Goal: Task Accomplishment & Management: Check status

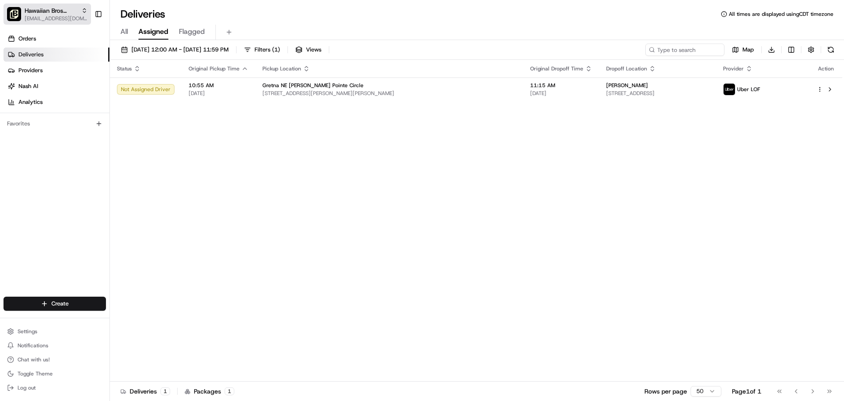
click at [58, 15] on span "Hawaiian Bros ([PERSON_NAME] Circle)" at bounding box center [51, 10] width 53 height 9
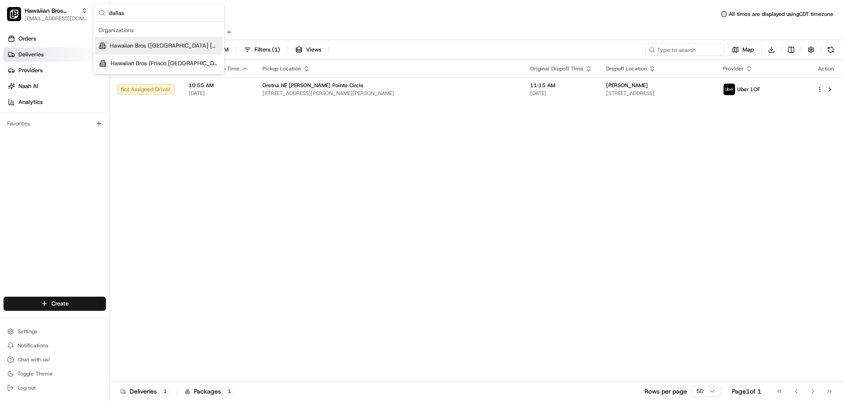
type input "dallas"
click at [125, 42] on span "Hawaiian Bros ([GEOGRAPHIC_DATA] [GEOGRAPHIC_DATA])" at bounding box center [164, 46] width 109 height 8
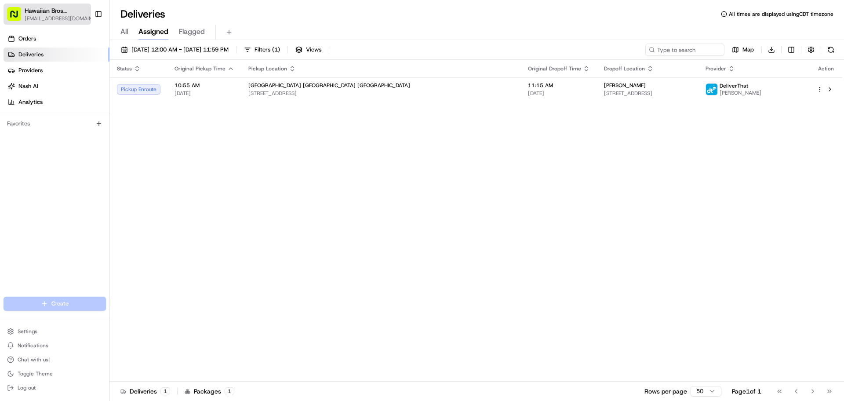
click at [61, 6] on span "Hawaiian Bros ([GEOGRAPHIC_DATA] [GEOGRAPHIC_DATA])" at bounding box center [56, 10] width 63 height 9
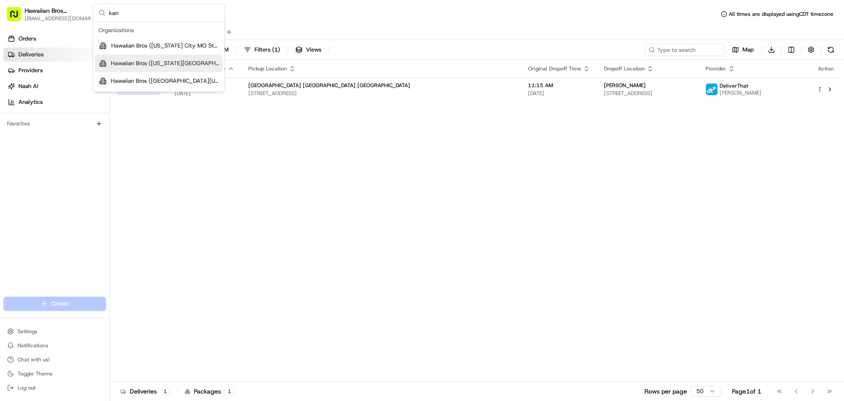
type input "kan"
click at [120, 67] on span "Hawaiian Bros (Kansas City MO)" at bounding box center [165, 63] width 108 height 8
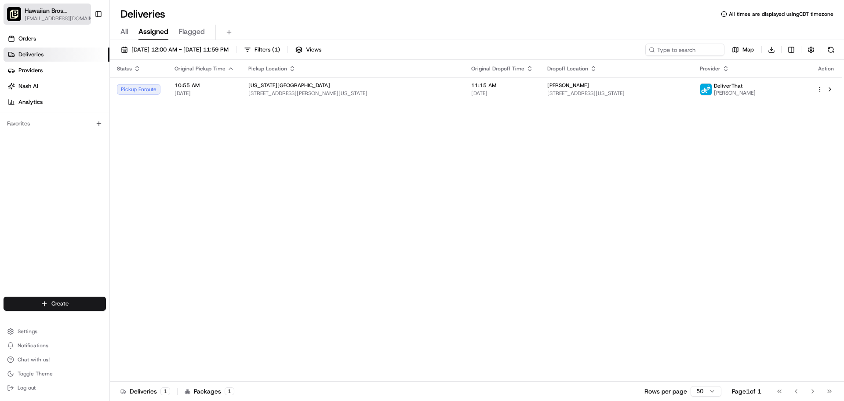
click at [40, 11] on span "Hawaiian Bros (Kansas City MO)" at bounding box center [56, 10] width 63 height 9
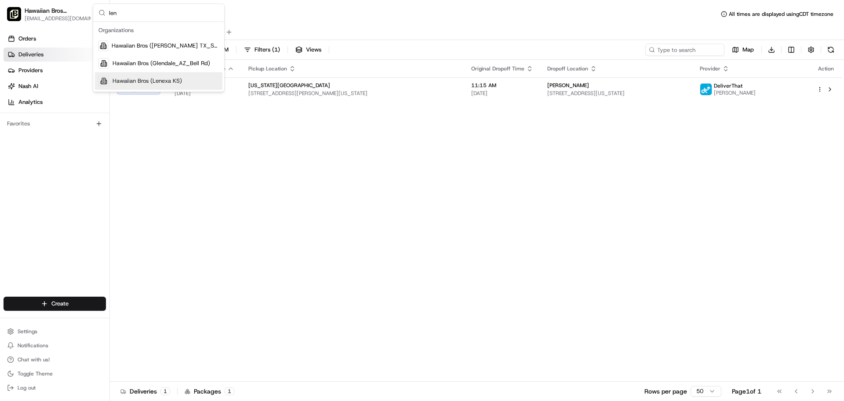
type input "len"
click at [133, 75] on div "Hawaiian Bros (Lenexa KS)" at bounding box center [159, 81] width 128 height 18
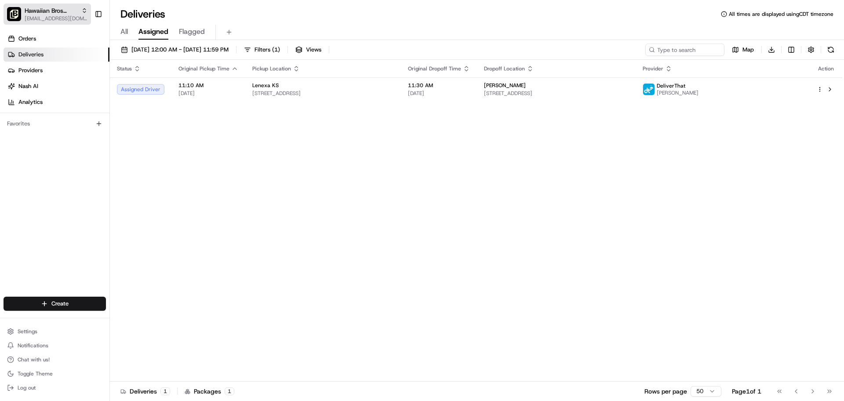
click at [52, 21] on span "[EMAIL_ADDRESS][DOMAIN_NAME]" at bounding box center [56, 18] width 63 height 7
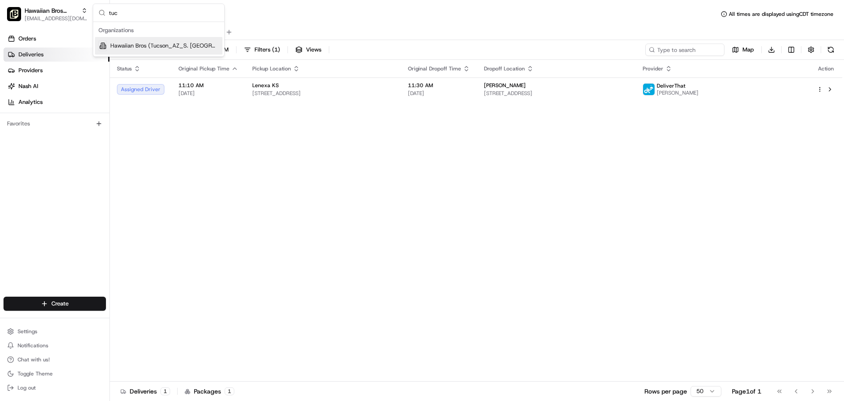
type input "tuc"
click at [105, 43] on div "Suggestions" at bounding box center [103, 45] width 8 height 11
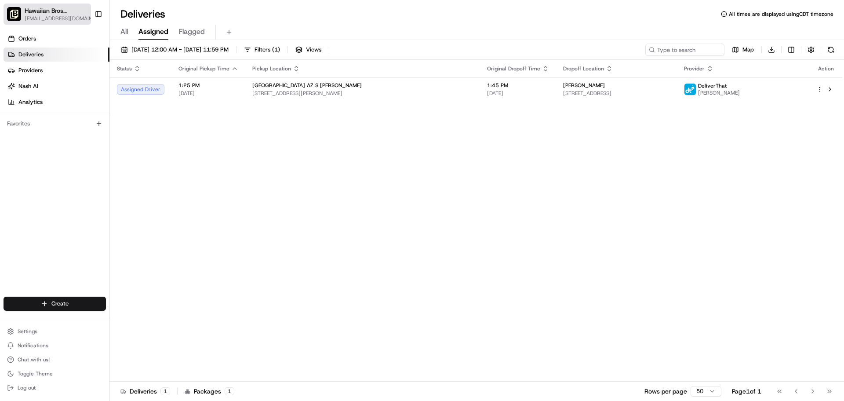
click at [61, 16] on span "[EMAIL_ADDRESS][DOMAIN_NAME]" at bounding box center [61, 18] width 73 height 7
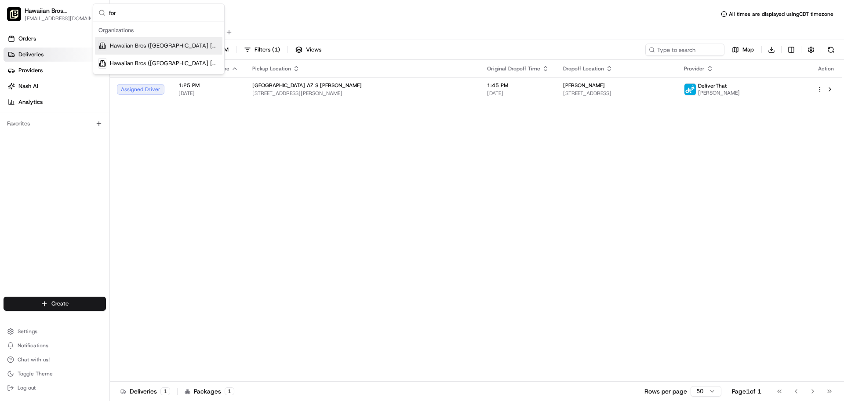
type input "for"
click at [152, 50] on div "Hawaiian Bros (Fort Worth TX_Bryant Irvin)" at bounding box center [159, 46] width 128 height 18
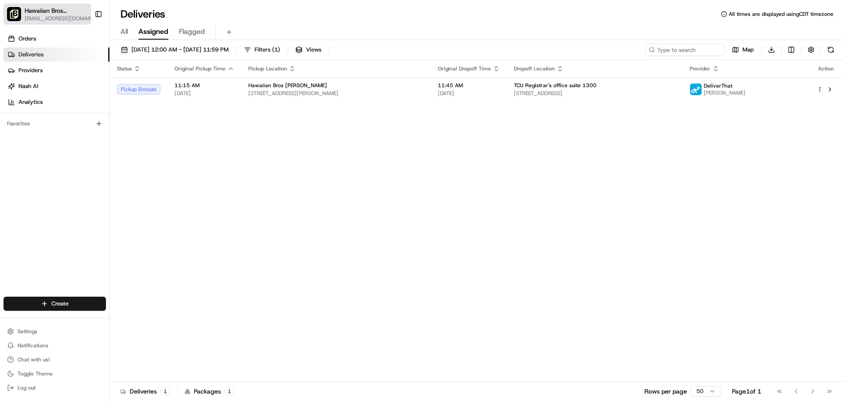
click at [69, 20] on span "[EMAIL_ADDRESS][DOMAIN_NAME]" at bounding box center [61, 18] width 73 height 7
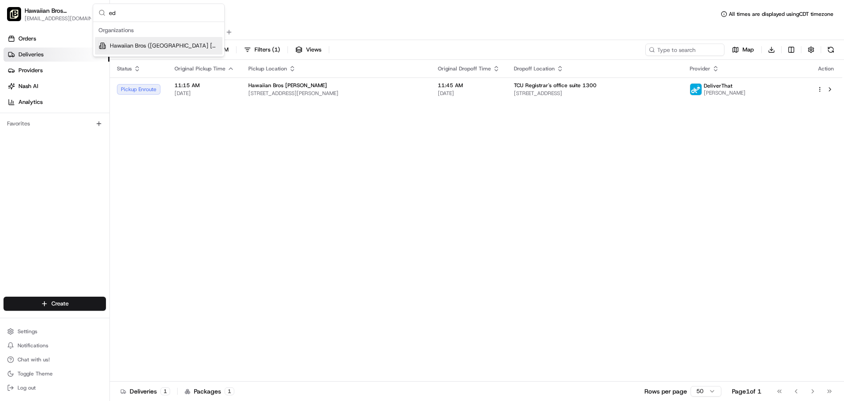
type input "ed"
click at [130, 49] on span "Hawaiian Bros ([GEOGRAPHIC_DATA] [GEOGRAPHIC_DATA])" at bounding box center [164, 46] width 109 height 8
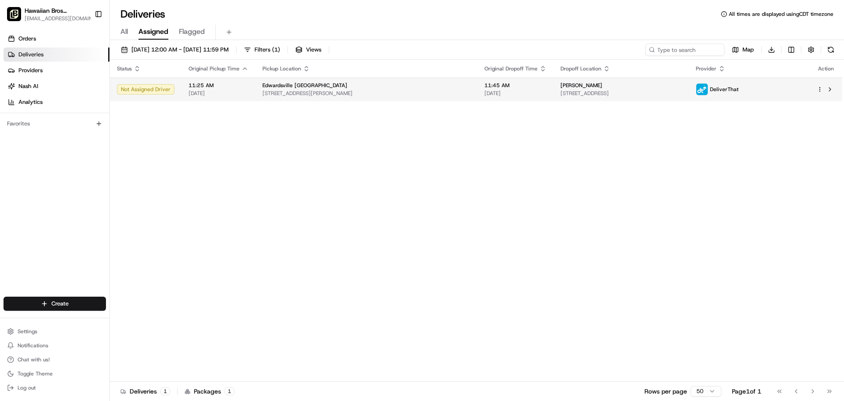
click at [251, 91] on td "11:25 AM 08/20/2025" at bounding box center [219, 89] width 74 height 24
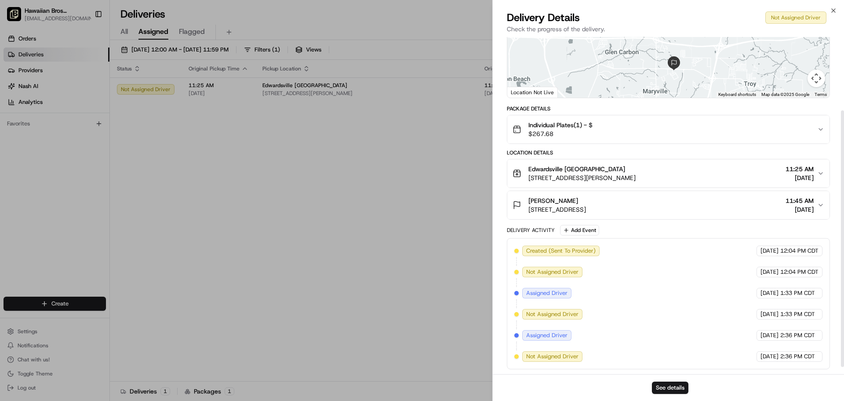
scroll to position [106, 0]
click at [683, 390] on button "See details" at bounding box center [670, 387] width 37 height 12
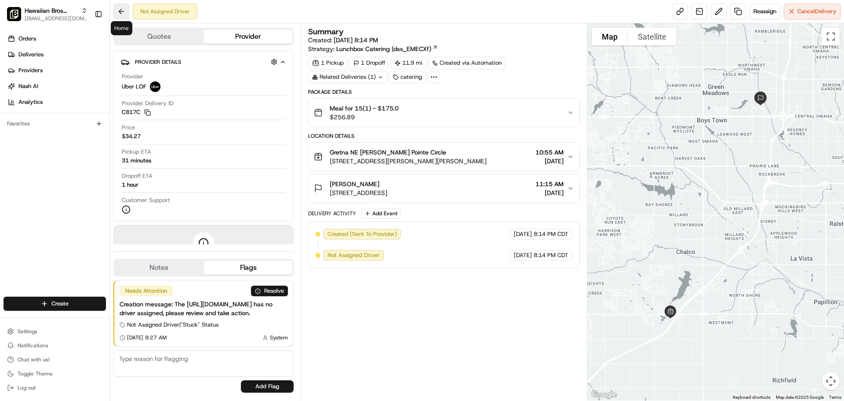
click at [118, 9] on button at bounding box center [121, 12] width 16 height 16
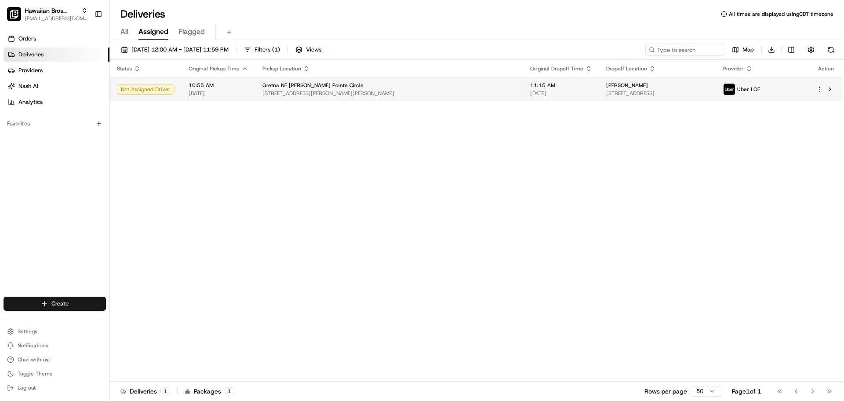
click at [299, 93] on span "[STREET_ADDRESS][PERSON_NAME][PERSON_NAME]" at bounding box center [390, 93] width 254 height 7
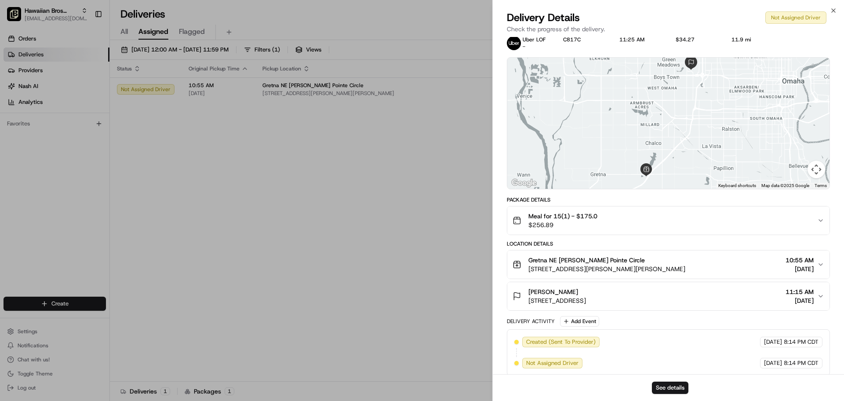
scroll to position [21, 0]
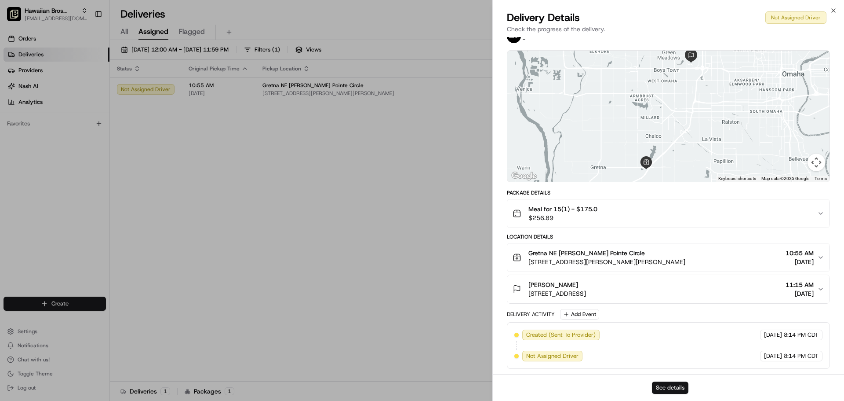
click at [667, 393] on button "See details" at bounding box center [670, 387] width 37 height 12
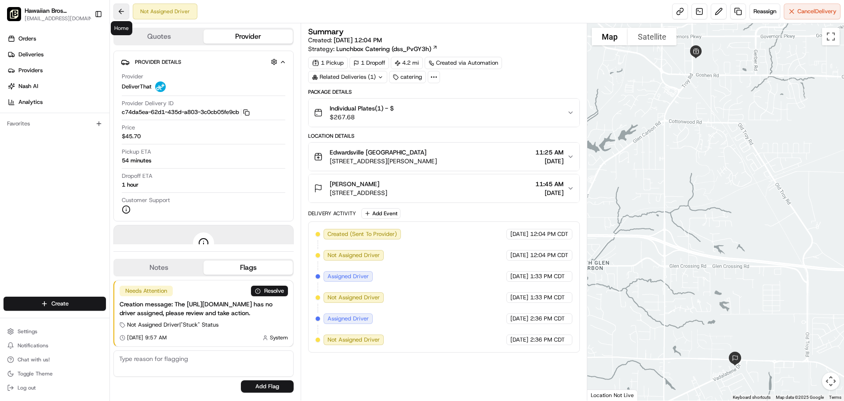
click at [117, 14] on button at bounding box center [121, 12] width 16 height 16
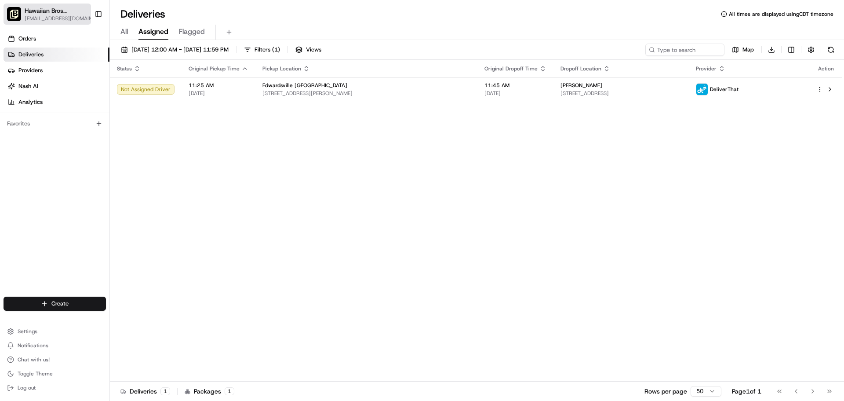
click at [72, 18] on span "[EMAIL_ADDRESS][DOMAIN_NAME]" at bounding box center [61, 18] width 73 height 7
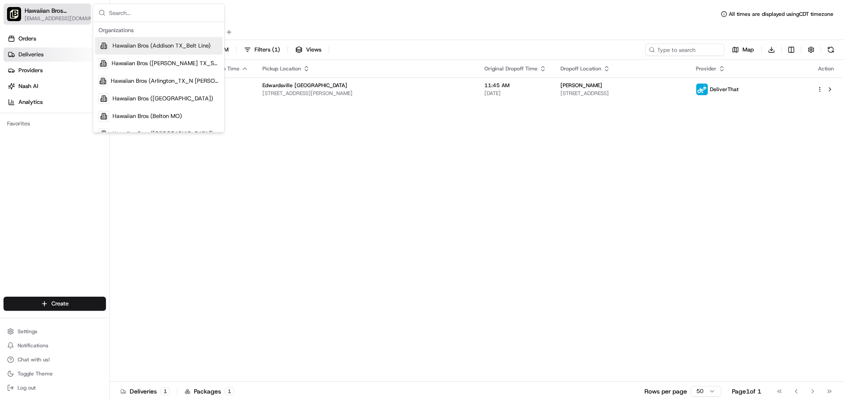
type input "h"
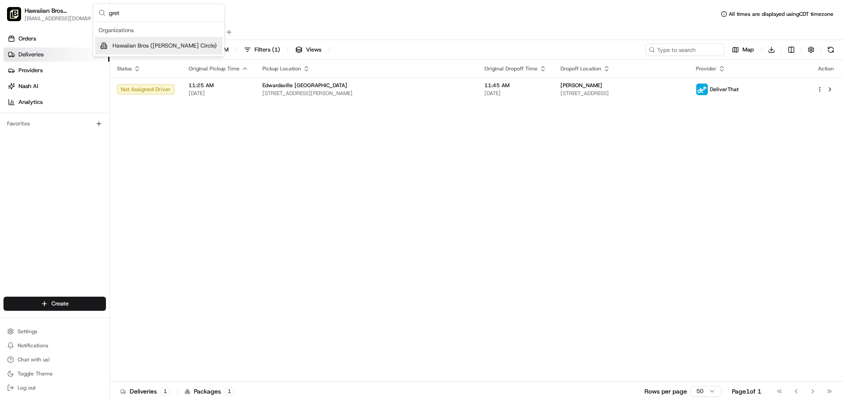
type input "gret"
click at [110, 44] on div "Hawaiian Bros ([PERSON_NAME] Circle)" at bounding box center [159, 46] width 128 height 18
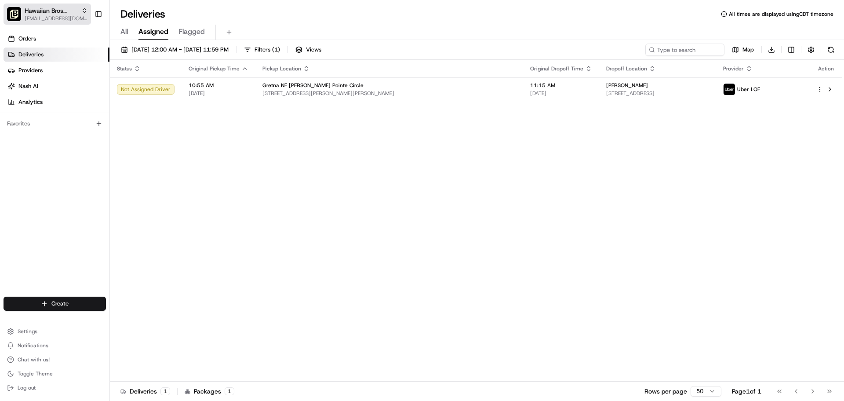
click at [69, 14] on span "Hawaiian Bros ([PERSON_NAME] Circle)" at bounding box center [51, 10] width 53 height 9
type input "e"
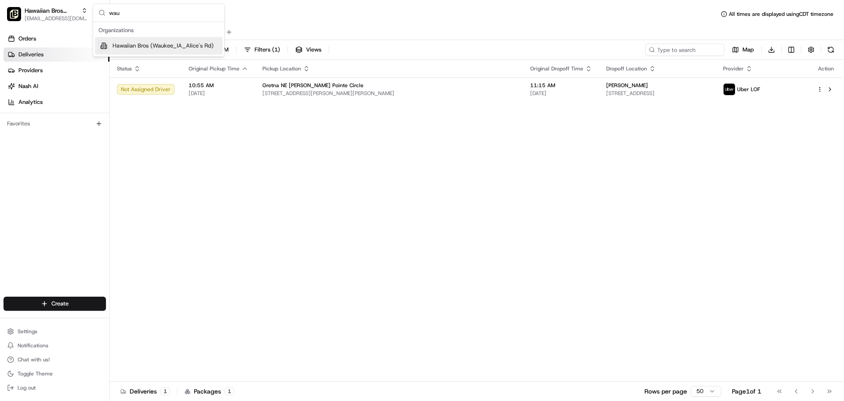
type input "wau"
click at [125, 44] on span "Hawaiian Bros (Waukee_IA_Alice's Rd)" at bounding box center [163, 46] width 101 height 8
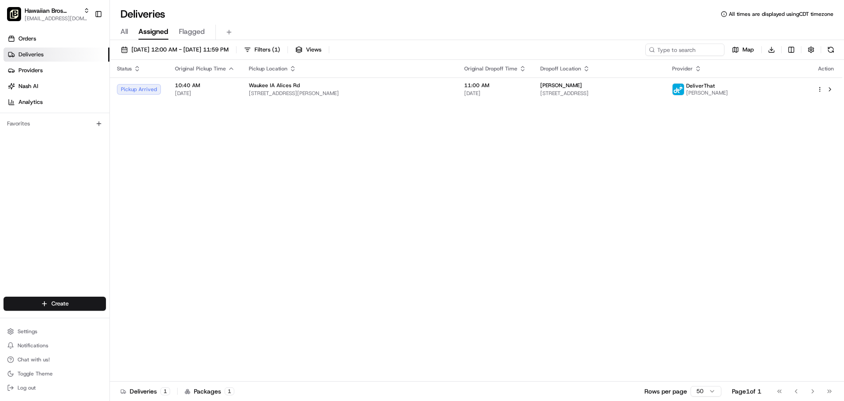
click at [50, 1] on div "Hawaiian Bros (Waukee_IA_Alice's Rd) ocostilow@hbros.com Toggle Sidebar" at bounding box center [55, 14] width 110 height 28
click at [54, 13] on span "Hawaiian Bros (Waukee_IA_Alice's Rd)" at bounding box center [52, 10] width 55 height 9
type input "fris"
click at [135, 42] on span "Hawaiian Bros (Frisco [GEOGRAPHIC_DATA] Pkwy)" at bounding box center [165, 46] width 108 height 8
click at [52, 15] on span "Hawaiian Bros (Frisco [GEOGRAPHIC_DATA] Pkwy)" at bounding box center [55, 10] width 61 height 9
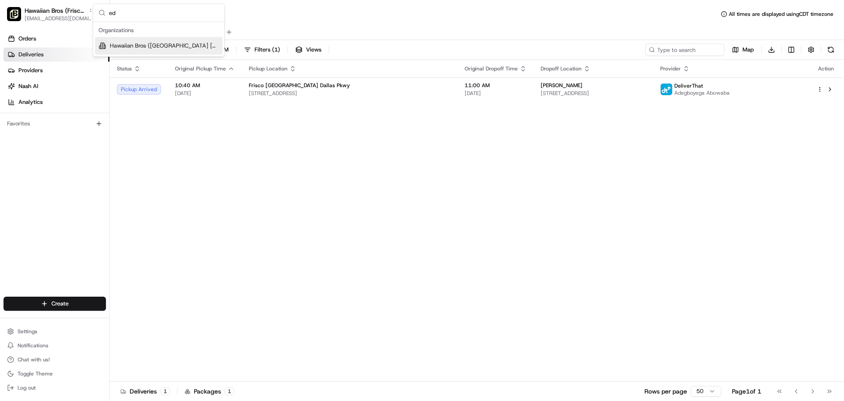
type input "ed"
click at [140, 49] on span "Hawaiian Bros ([GEOGRAPHIC_DATA] [GEOGRAPHIC_DATA])" at bounding box center [164, 46] width 109 height 8
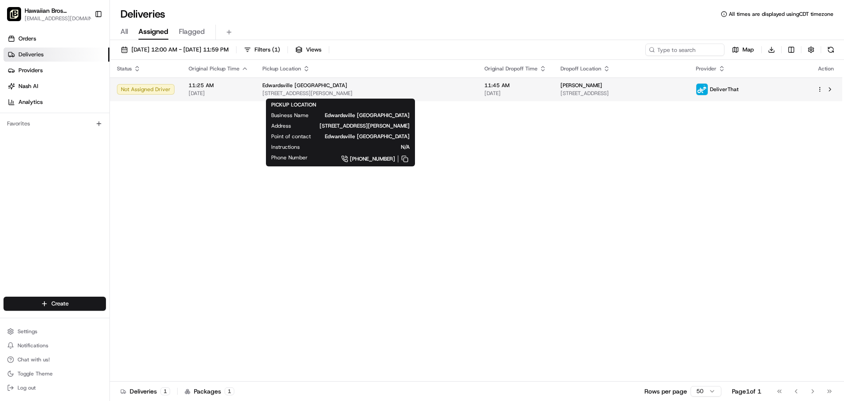
click at [343, 92] on span "[STREET_ADDRESS][PERSON_NAME]" at bounding box center [367, 93] width 208 height 7
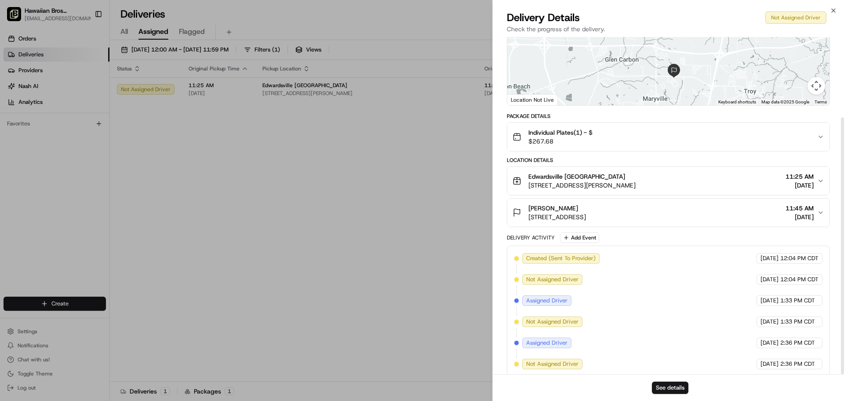
scroll to position [106, 0]
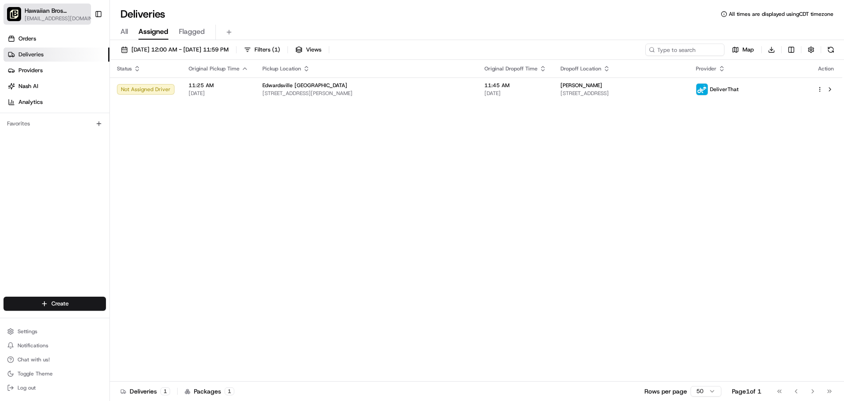
click at [35, 9] on span "Hawaiian Bros (Edwardsville IL)" at bounding box center [56, 10] width 63 height 9
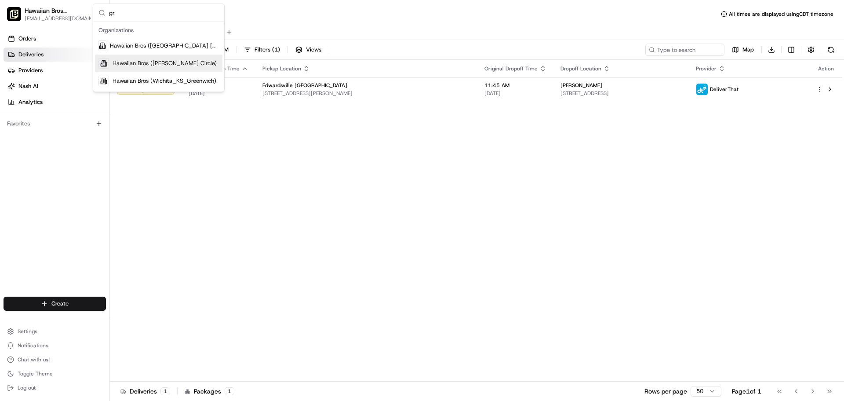
type input "gr"
click at [149, 66] on span "Hawaiian Bros ([PERSON_NAME] Circle)" at bounding box center [165, 63] width 104 height 8
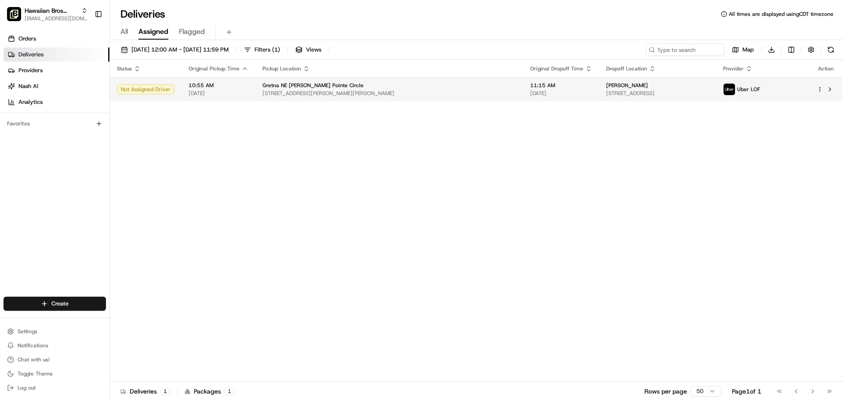
click at [216, 87] on span "10:55 AM" at bounding box center [219, 85] width 60 height 7
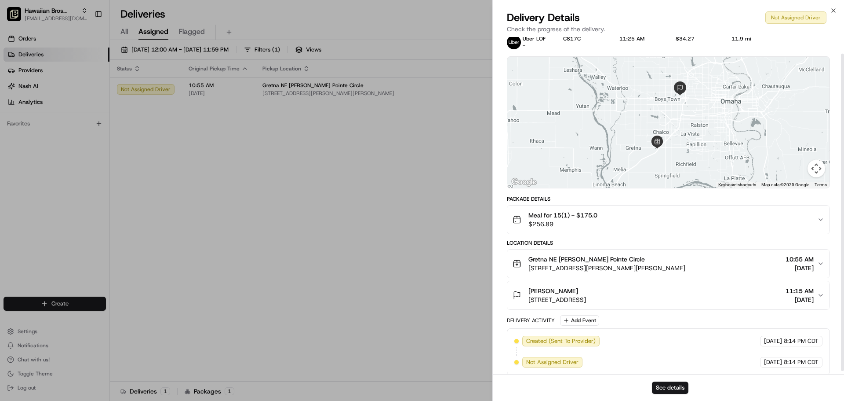
scroll to position [21, 0]
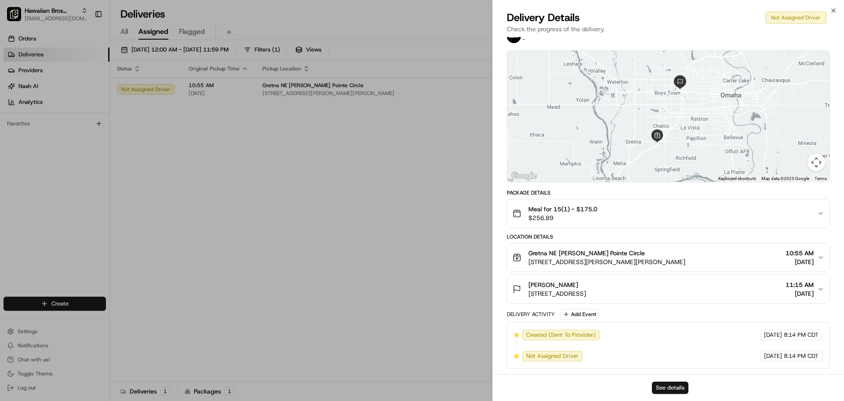
click at [662, 387] on button "See details" at bounding box center [670, 387] width 37 height 12
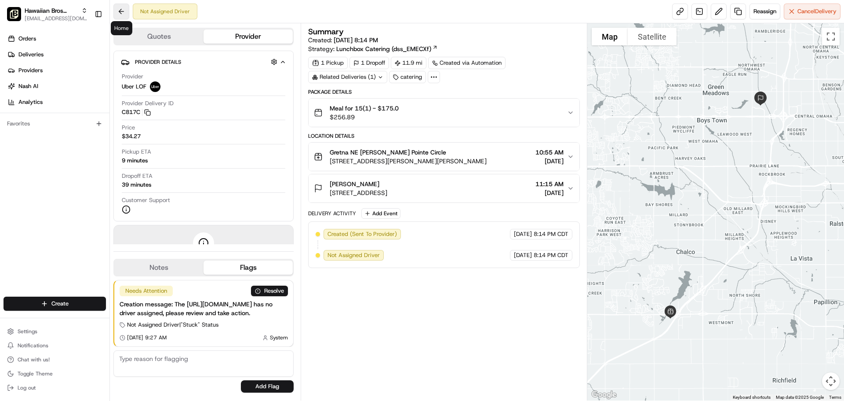
click at [113, 10] on button at bounding box center [121, 12] width 16 height 16
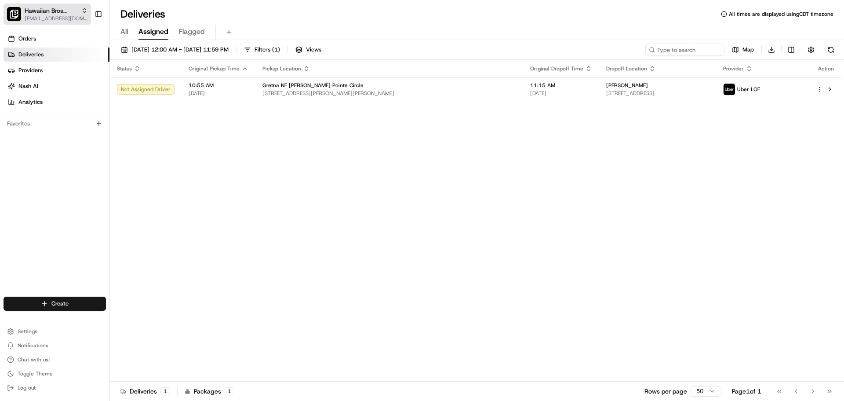
click at [72, 19] on span "[EMAIL_ADDRESS][DOMAIN_NAME]" at bounding box center [56, 18] width 63 height 7
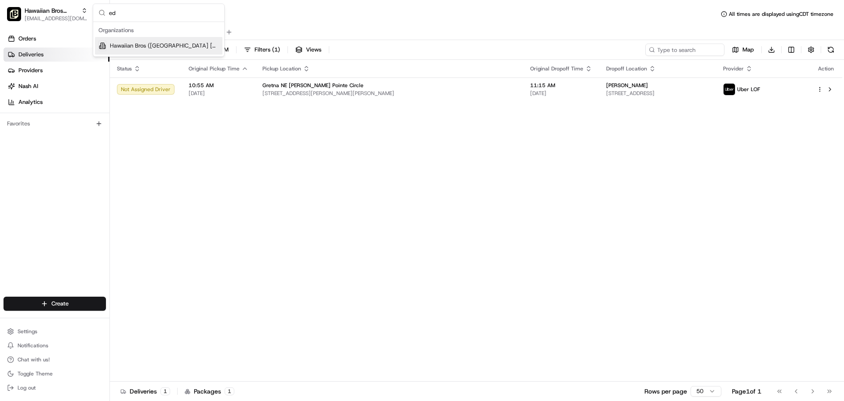
type input "ed"
click at [134, 47] on span "Hawaiian Bros (Edwardsville IL)" at bounding box center [164, 46] width 109 height 8
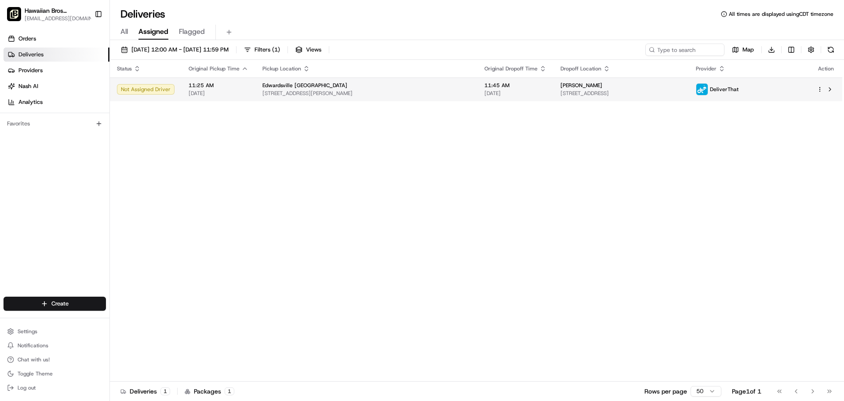
click at [263, 86] on span "Edwardsville [GEOGRAPHIC_DATA]" at bounding box center [305, 85] width 85 height 7
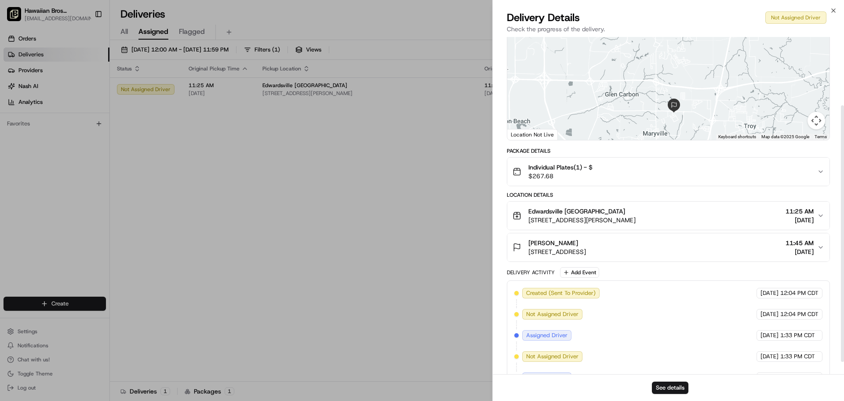
scroll to position [106, 0]
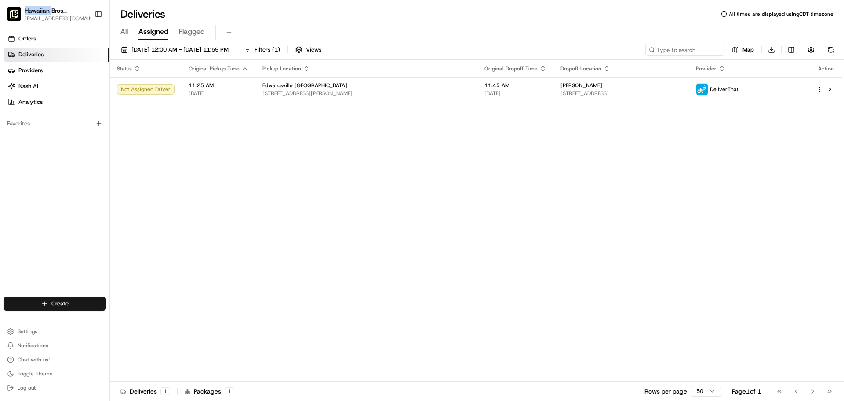
click at [32, 15] on span "Hawaiian Bros (Edwardsville IL)" at bounding box center [56, 10] width 63 height 9
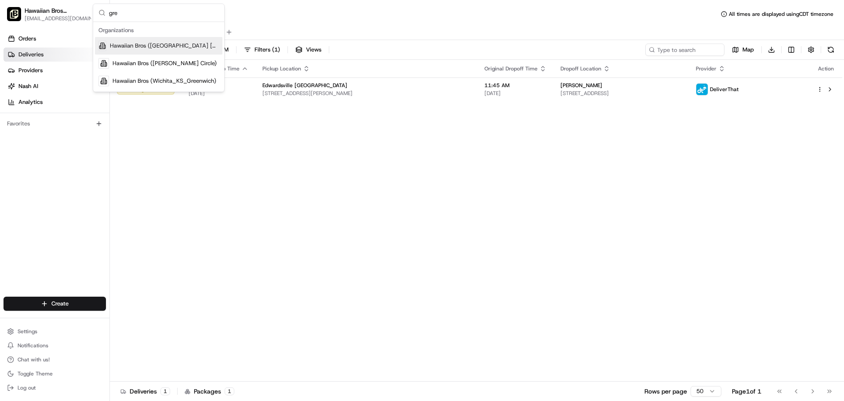
type input "gre"
click at [168, 62] on span "Hawaiian Bros ([PERSON_NAME] Circle)" at bounding box center [165, 63] width 104 height 8
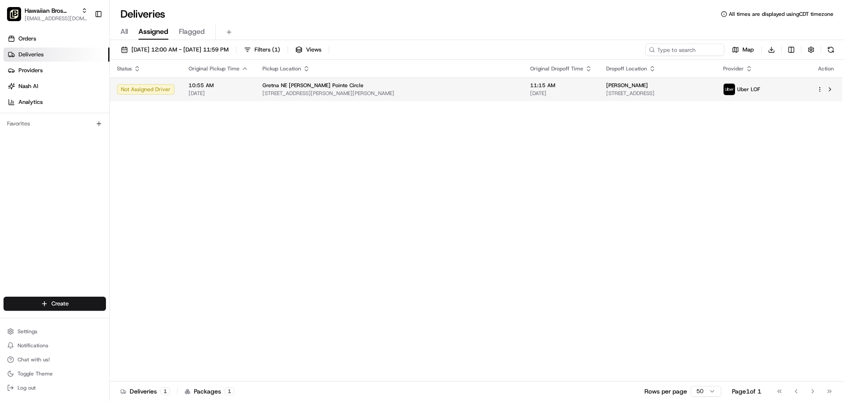
click at [240, 89] on span "10:55 AM" at bounding box center [219, 85] width 60 height 7
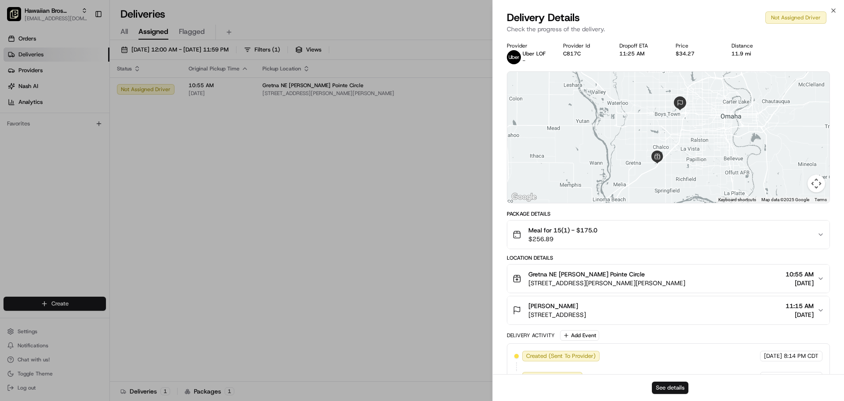
click at [671, 387] on button "See details" at bounding box center [670, 387] width 37 height 12
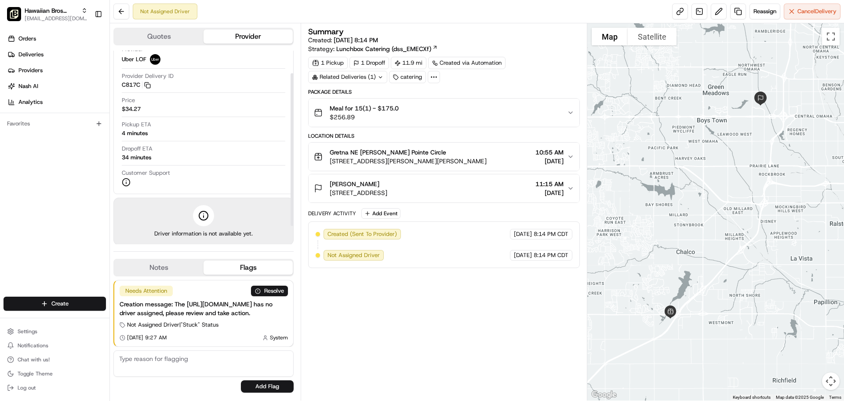
scroll to position [39, 0]
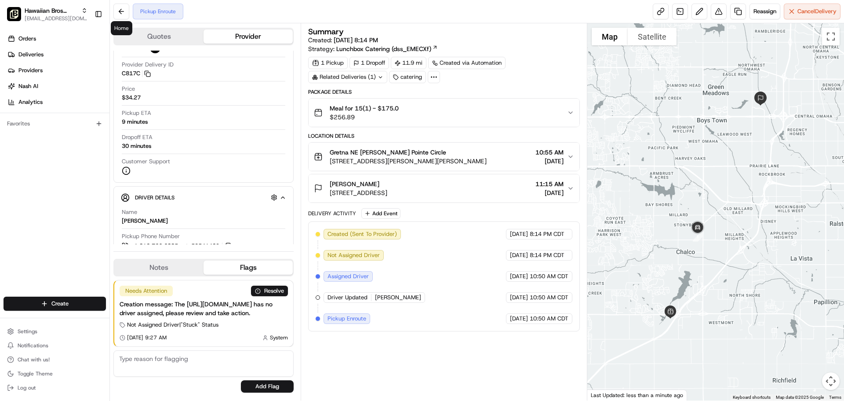
click at [111, 12] on div "Pickup Enroute Reassign Cancel Delivery" at bounding box center [477, 11] width 734 height 23
click at [114, 13] on button at bounding box center [121, 12] width 16 height 16
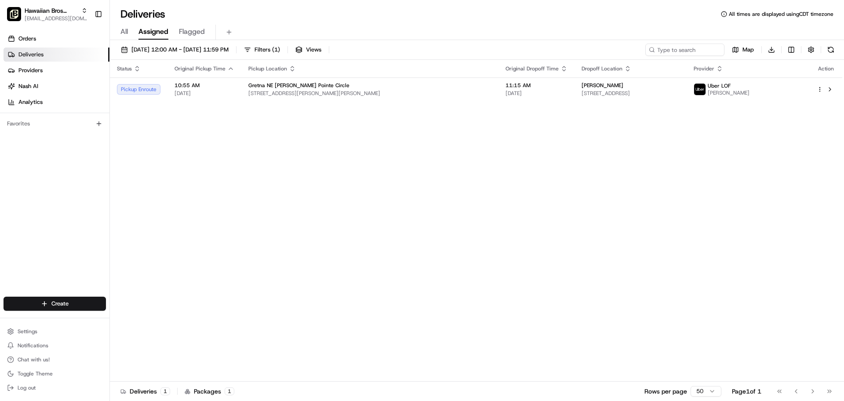
click at [66, 25] on div "Hawaiian Bros (Gretna_NE_Steven Pointe Circle) ocostilow@hbros.com Toggle Sideb…" at bounding box center [55, 14] width 110 height 28
click at [64, 19] on span "[EMAIL_ADDRESS][DOMAIN_NAME]" at bounding box center [56, 18] width 63 height 7
type input "ed"
click at [104, 47] on div "Suggestions" at bounding box center [103, 45] width 8 height 11
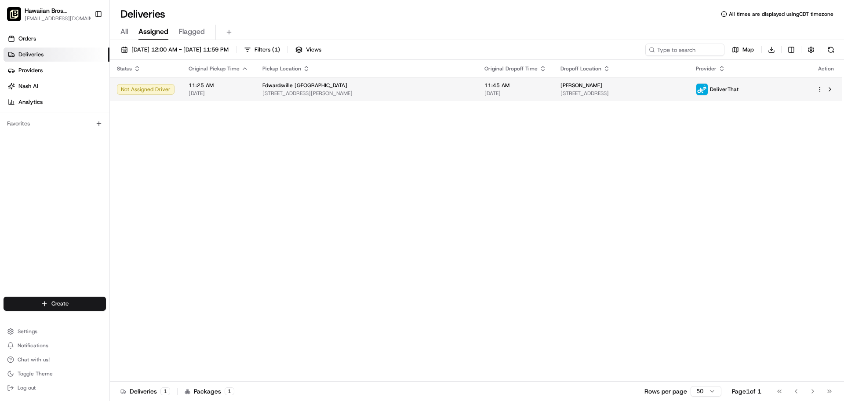
click at [379, 94] on span "2386 Troy Rd, Edwardsville, IL 62025, USA" at bounding box center [367, 93] width 208 height 7
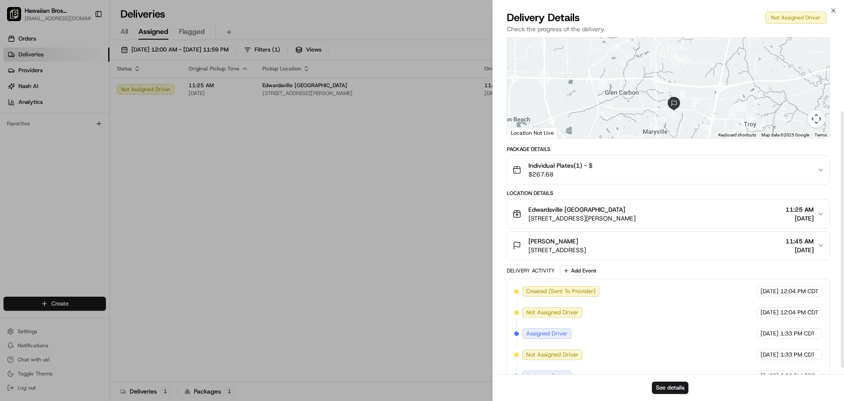
scroll to position [106, 0]
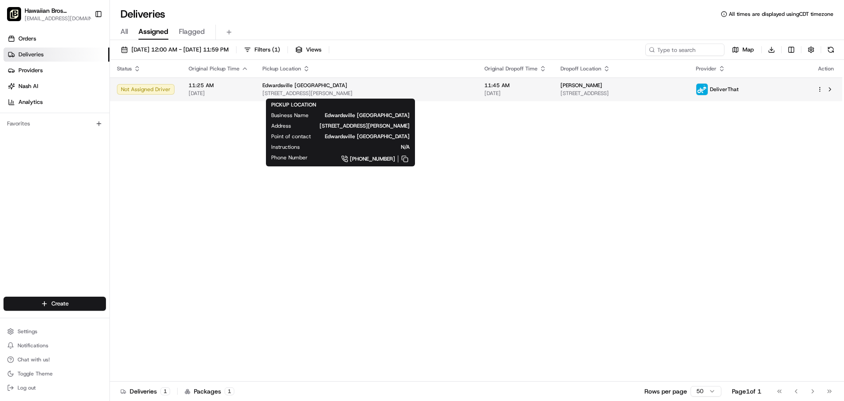
click at [290, 84] on span "Edwardsville IL" at bounding box center [305, 85] width 85 height 7
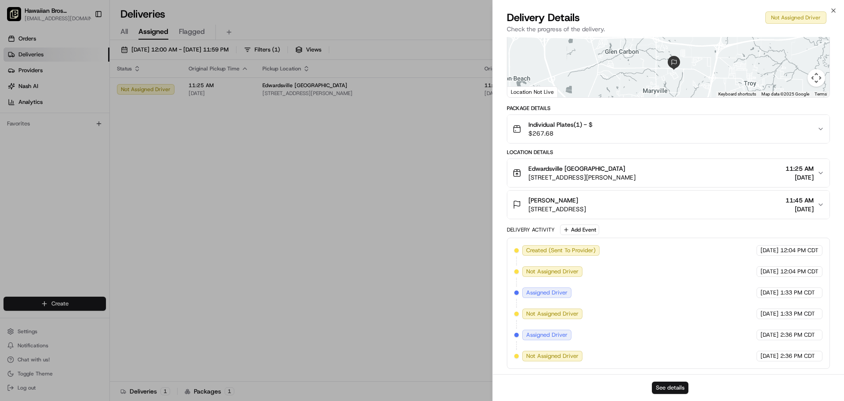
click at [679, 383] on button "See details" at bounding box center [670, 387] width 37 height 12
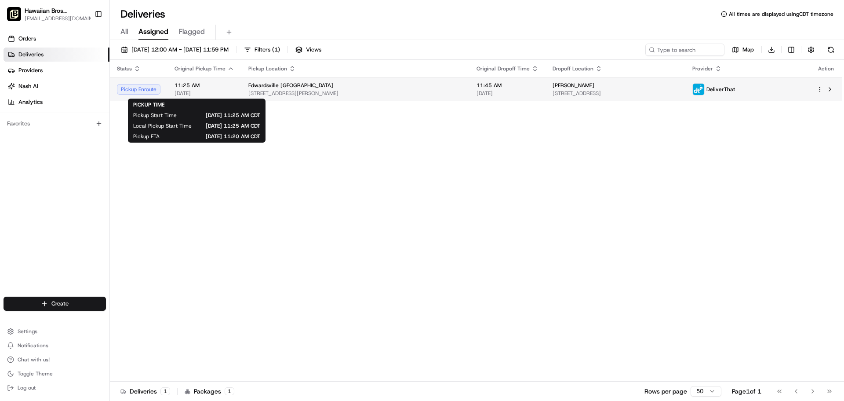
click at [232, 94] on span "[DATE]" at bounding box center [205, 93] width 60 height 7
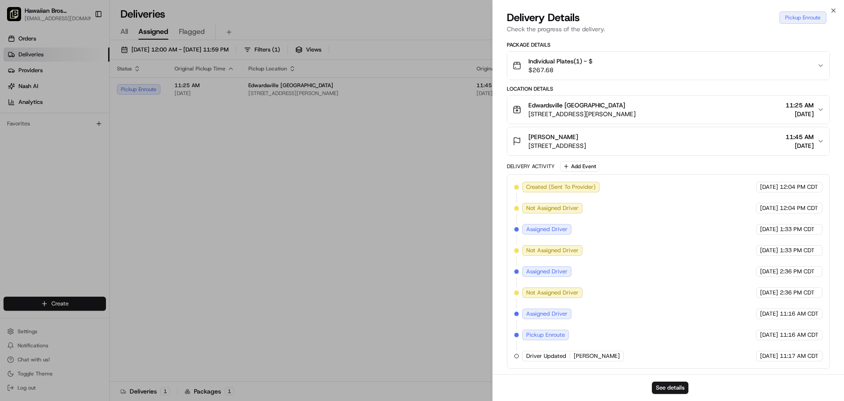
scroll to position [176, 0]
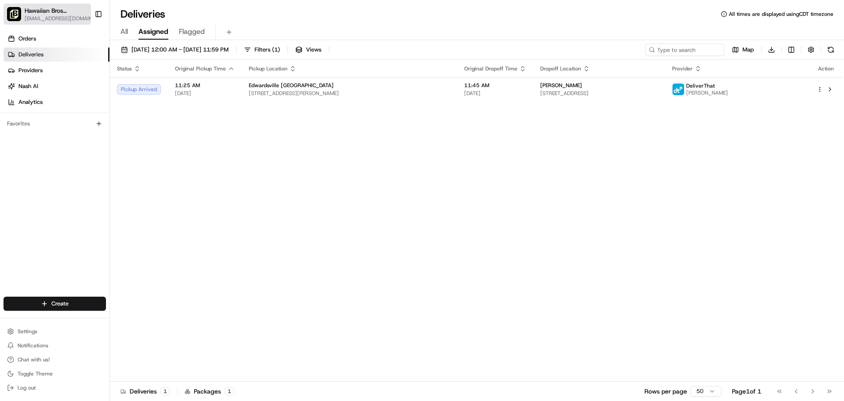
click at [55, 19] on span "ocostilow@hbros.com" at bounding box center [61, 18] width 73 height 7
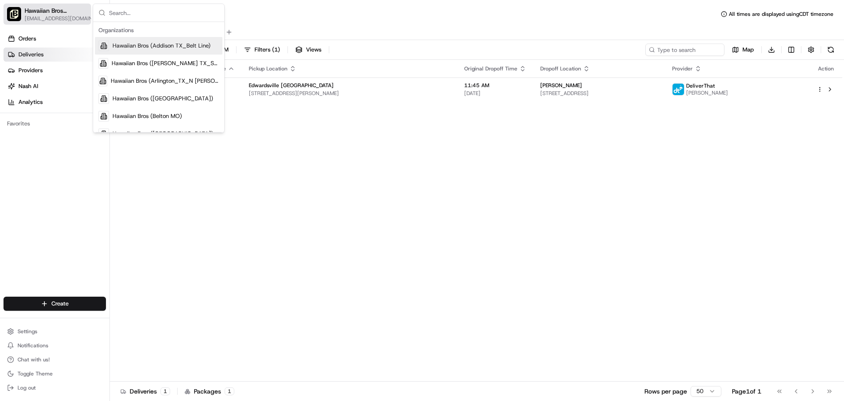
type input "h"
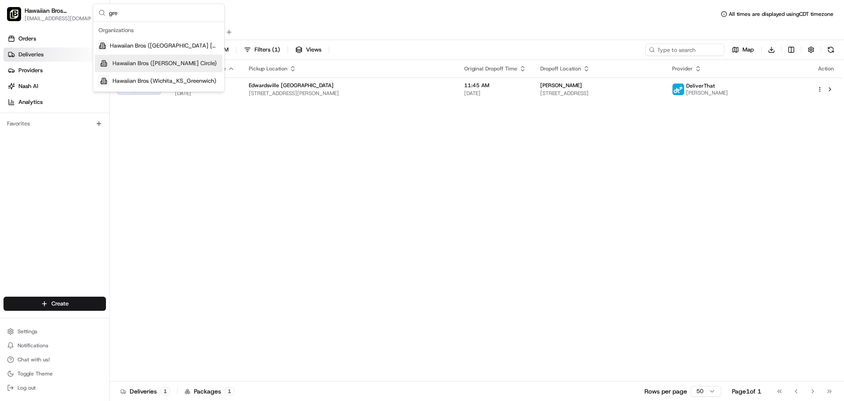
type input "gre"
click at [144, 67] on span "Hawaiian Bros (Gretna_NE_Steven Pointe Circle)" at bounding box center [165, 63] width 104 height 8
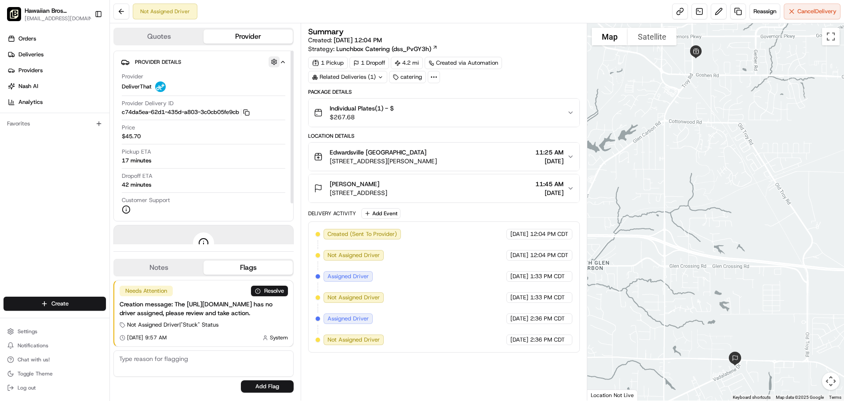
click at [272, 59] on button "button" at bounding box center [274, 61] width 11 height 11
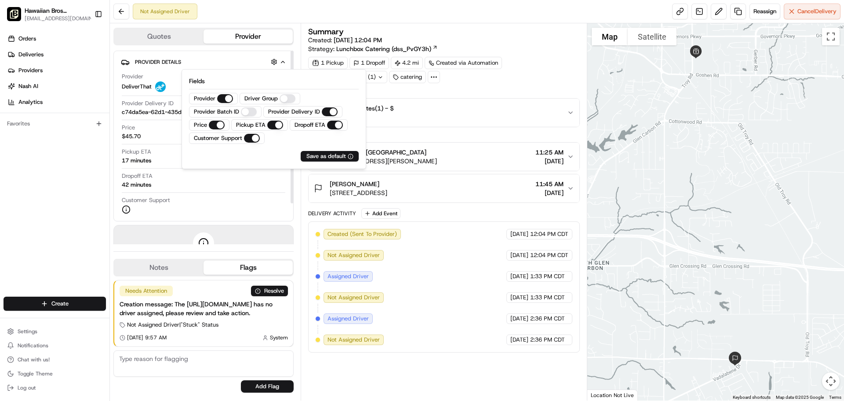
click at [233, 192] on div at bounding box center [204, 192] width 164 height 0
